Goal: Information Seeking & Learning: Learn about a topic

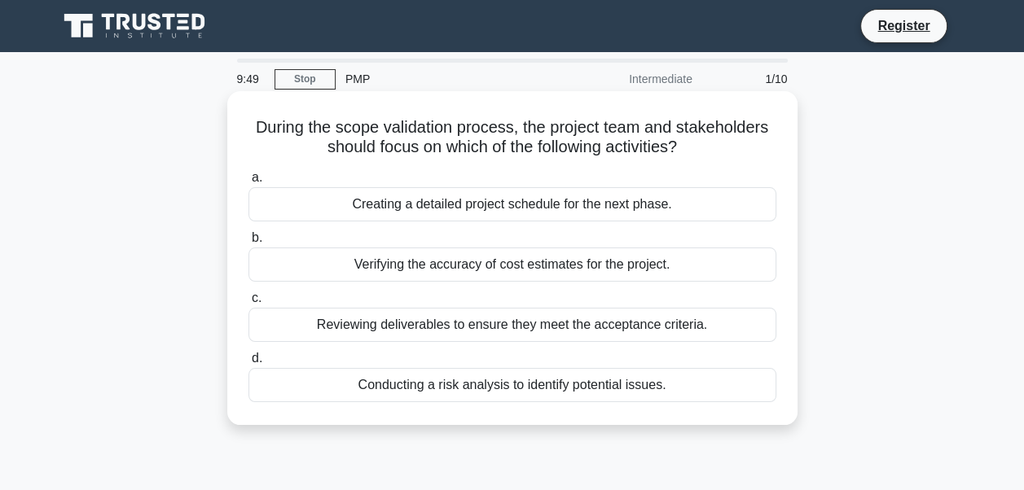
click at [534, 171] on label "a. Creating a detailed project schedule for the next phase." at bounding box center [512, 195] width 528 height 54
click at [248, 173] on input "a. Creating a detailed project schedule for the next phase." at bounding box center [248, 178] width 0 height 11
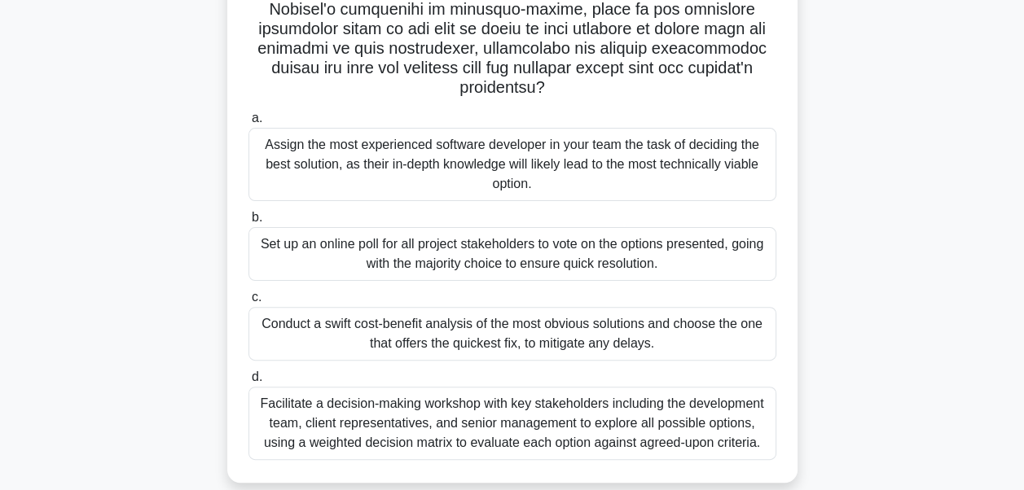
scroll to position [389, 0]
